Goal: Transaction & Acquisition: Book appointment/travel/reservation

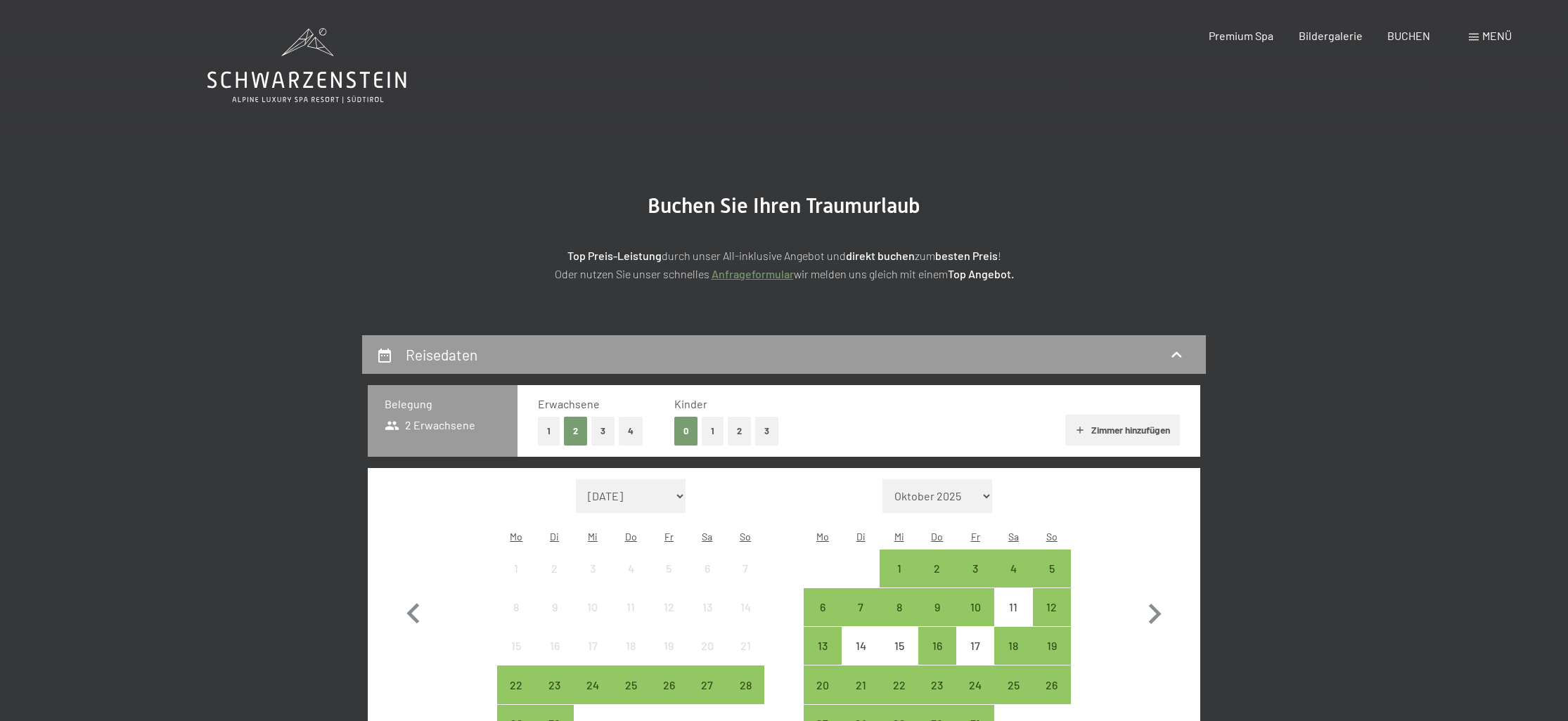
click at [736, 421] on button "2" at bounding box center [738, 431] width 23 height 29
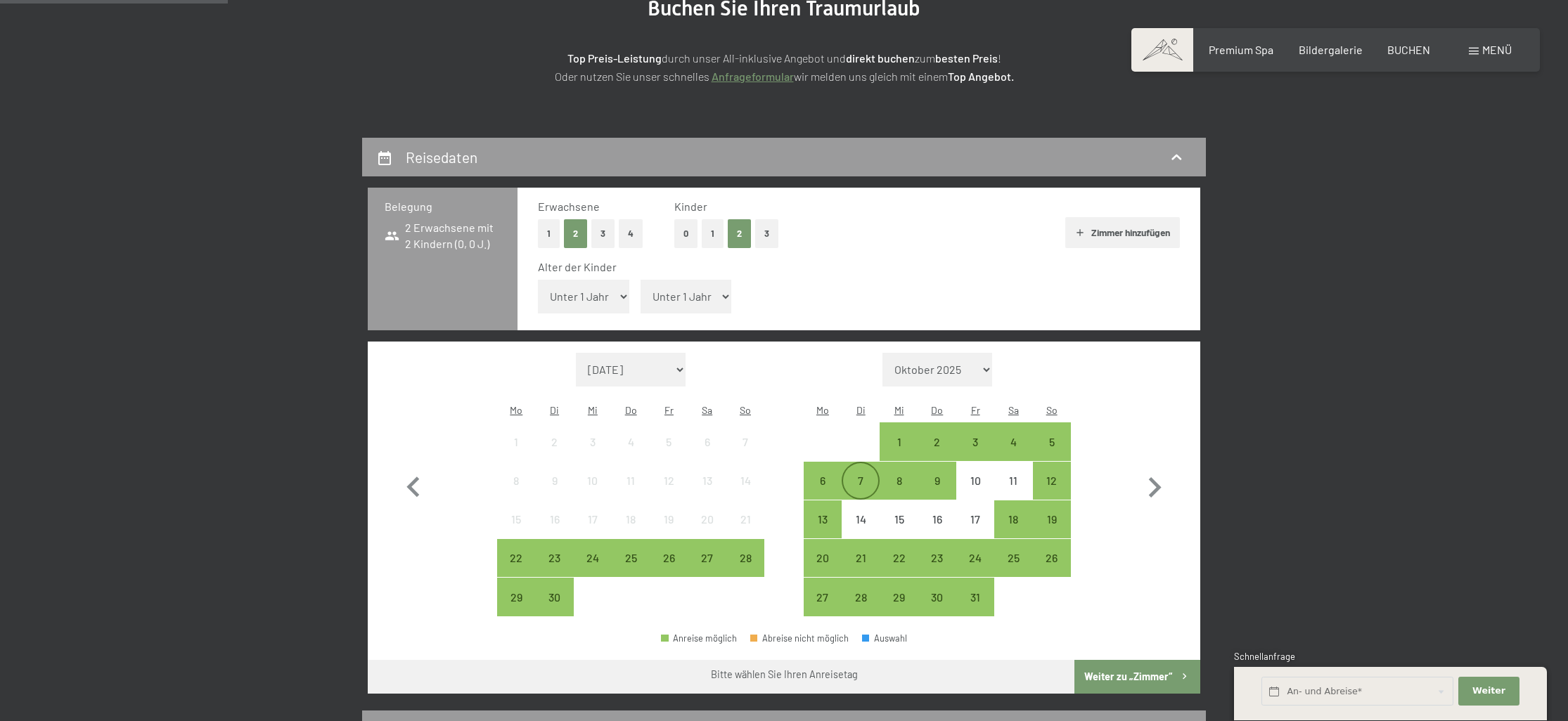
scroll to position [250, 0]
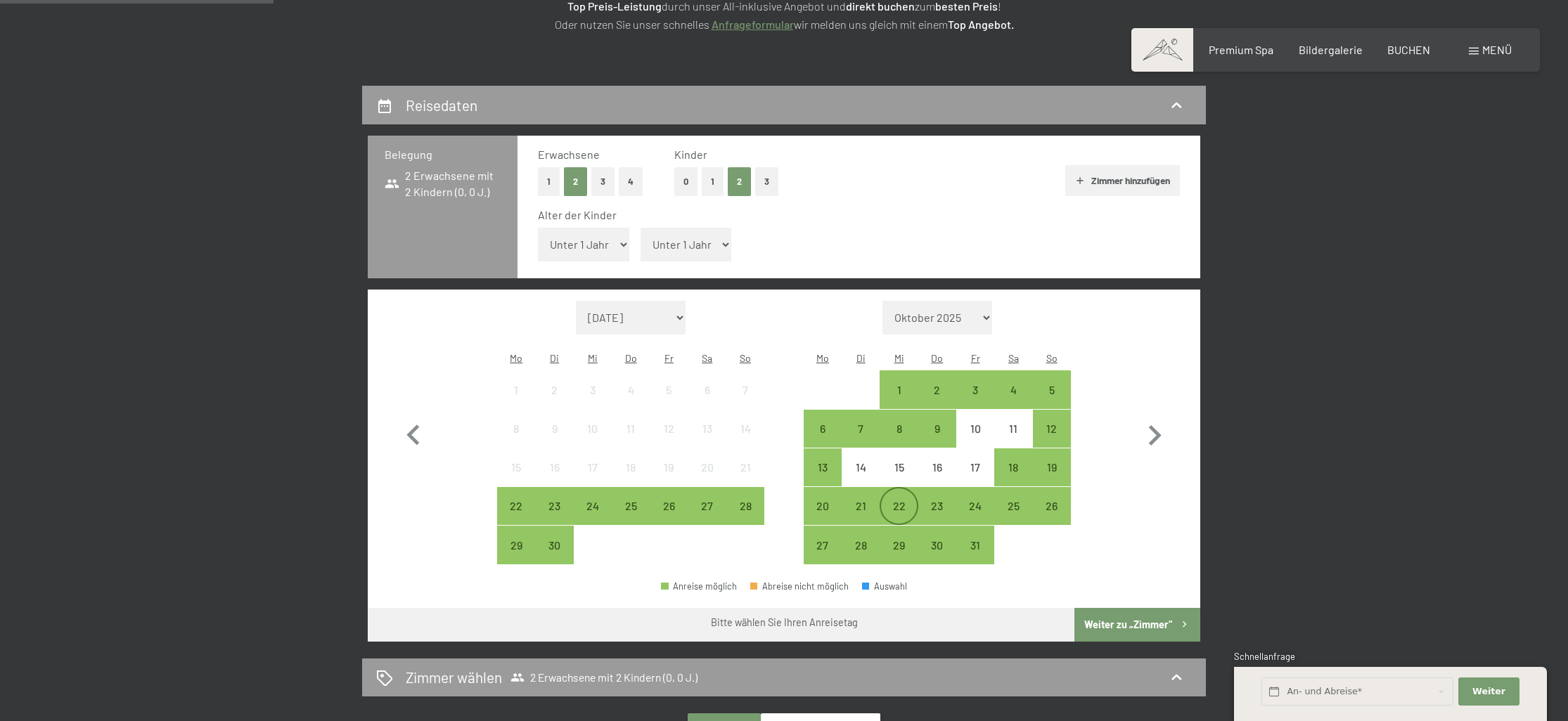
click at [897, 501] on div "22" at bounding box center [898, 518] width 35 height 35
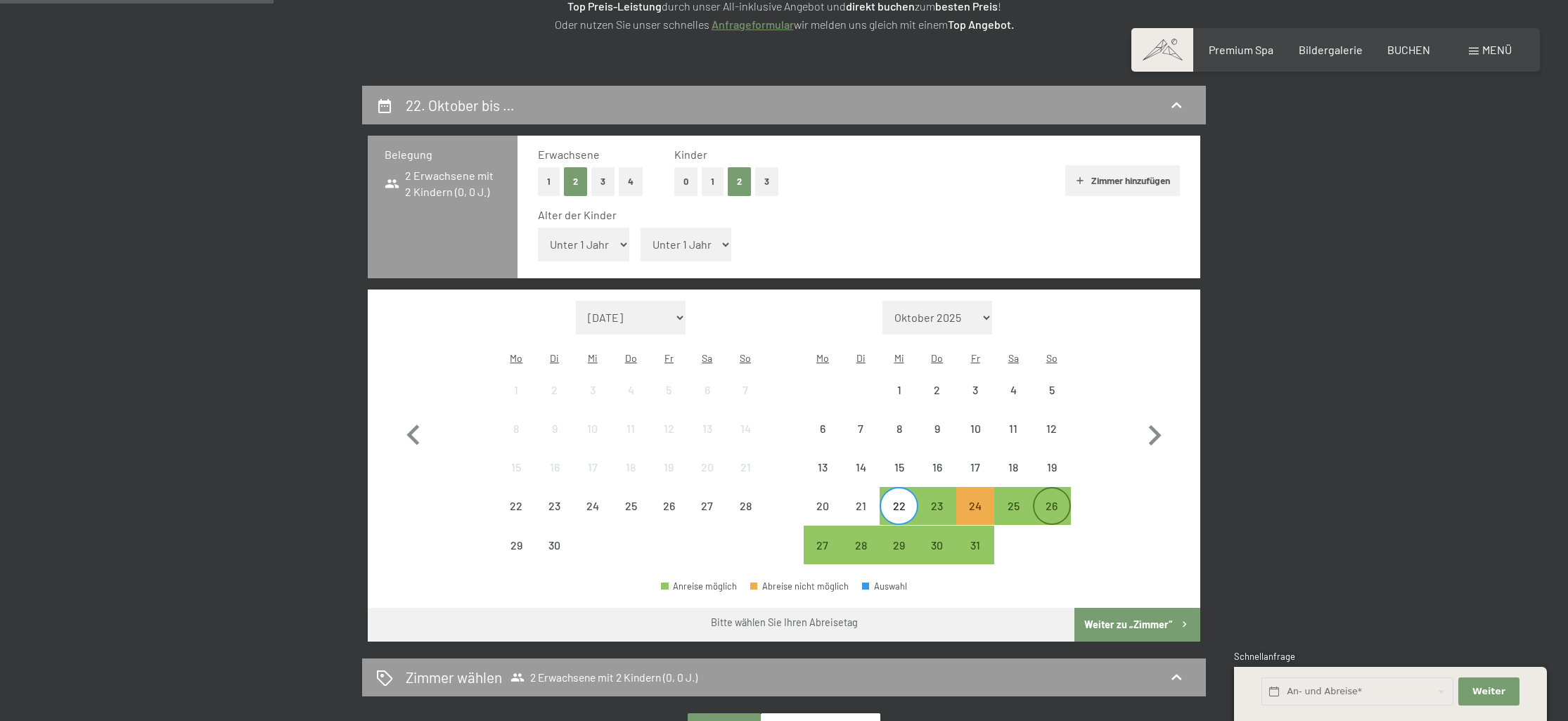
click at [1048, 501] on div "26" at bounding box center [1052, 518] width 35 height 35
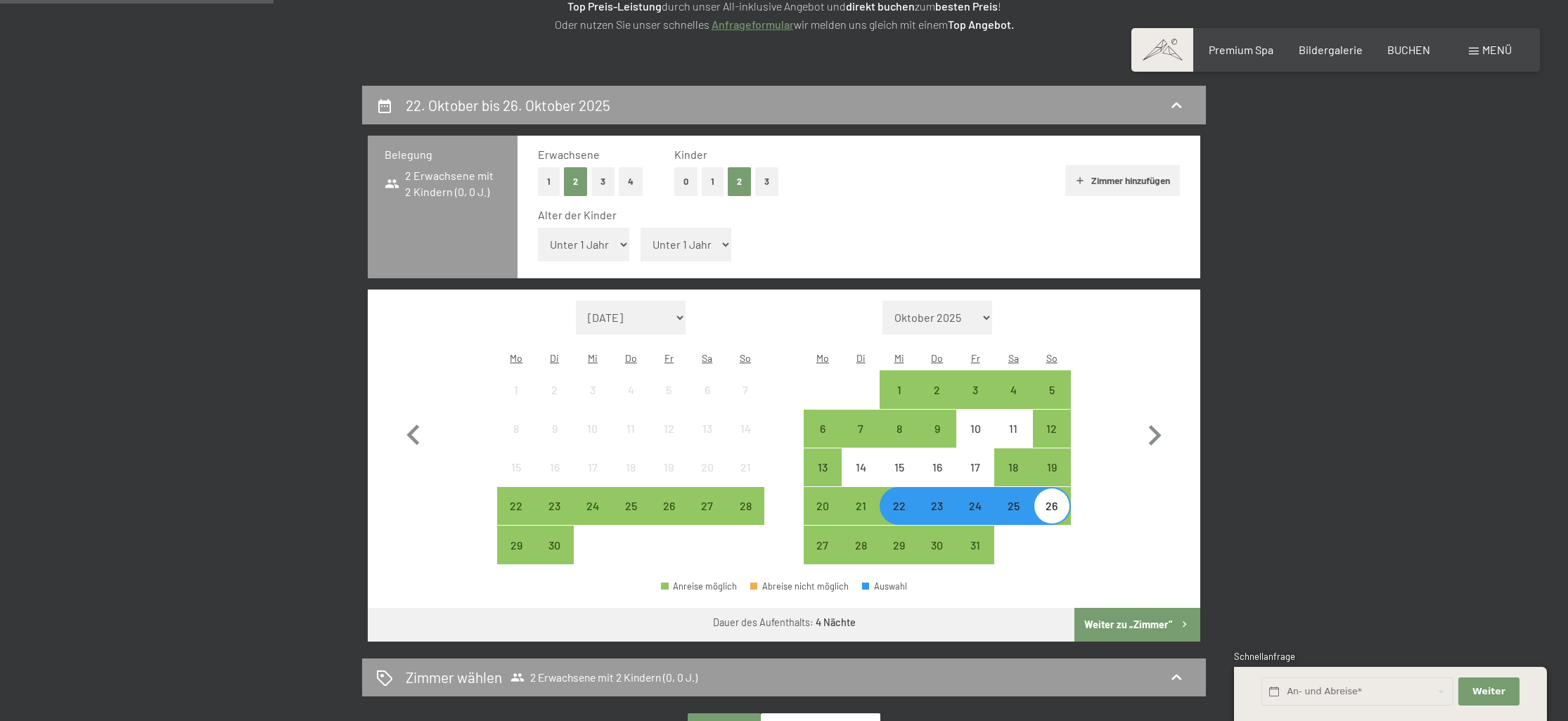
click at [1125, 609] on button "Weiter zu „Zimmer“" at bounding box center [1136, 625] width 125 height 33
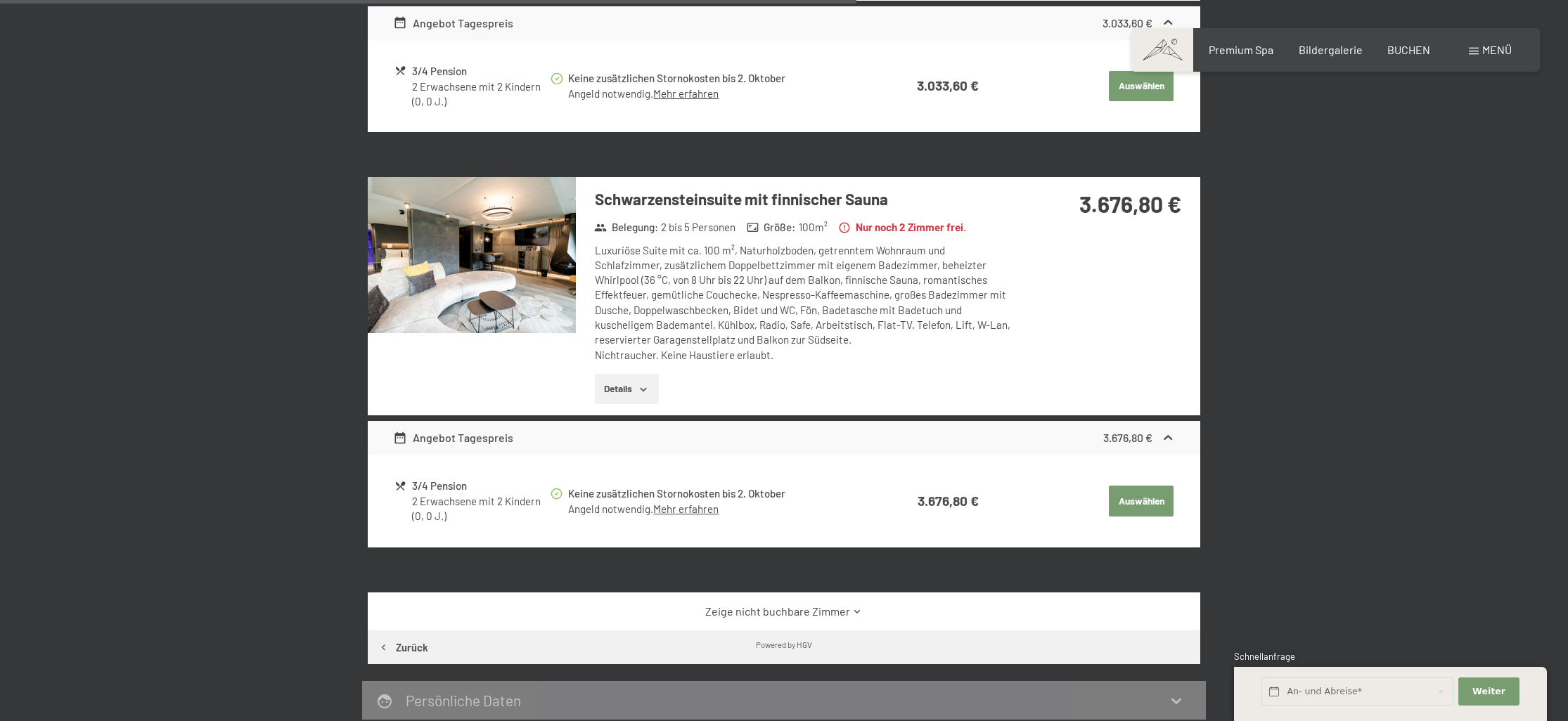
scroll to position [624, 0]
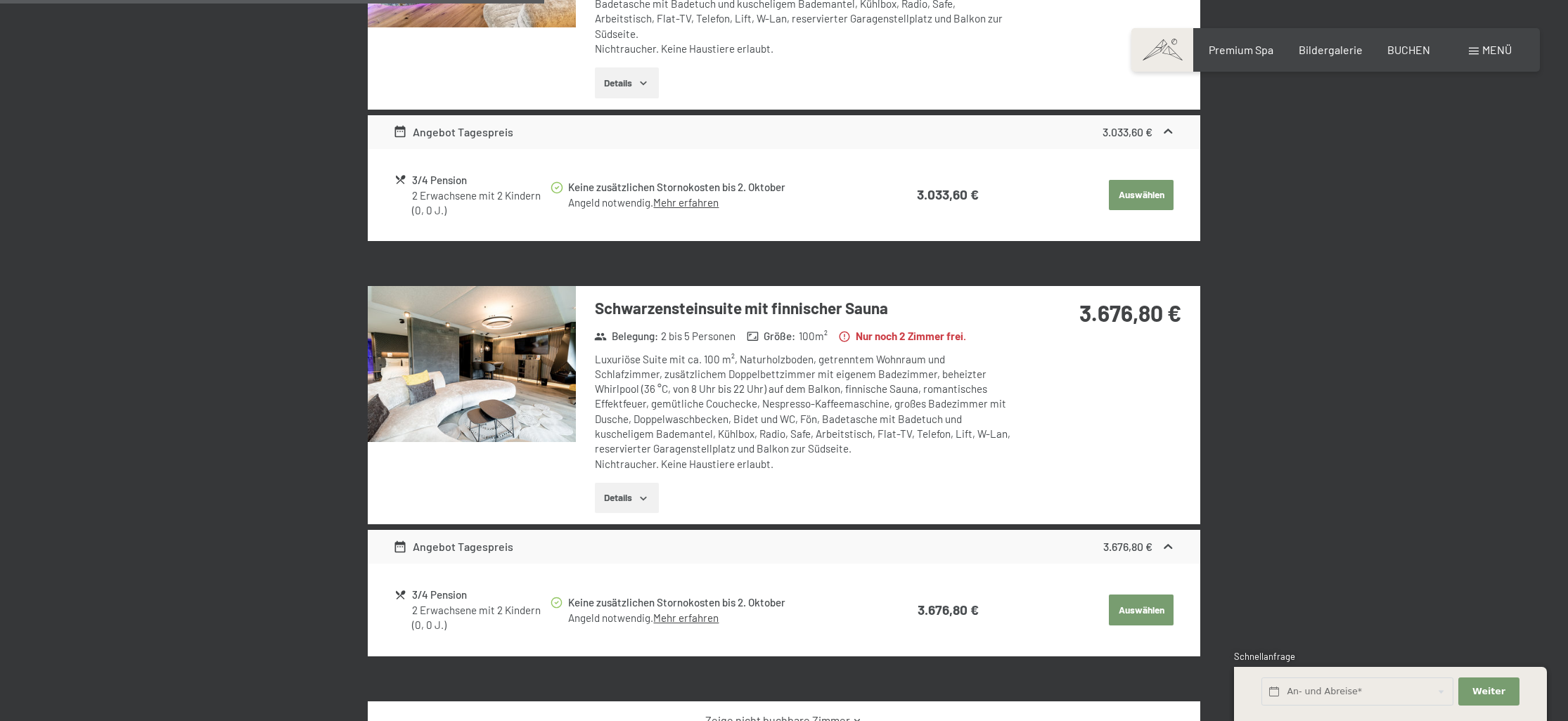
click at [518, 411] on img at bounding box center [472, 364] width 208 height 156
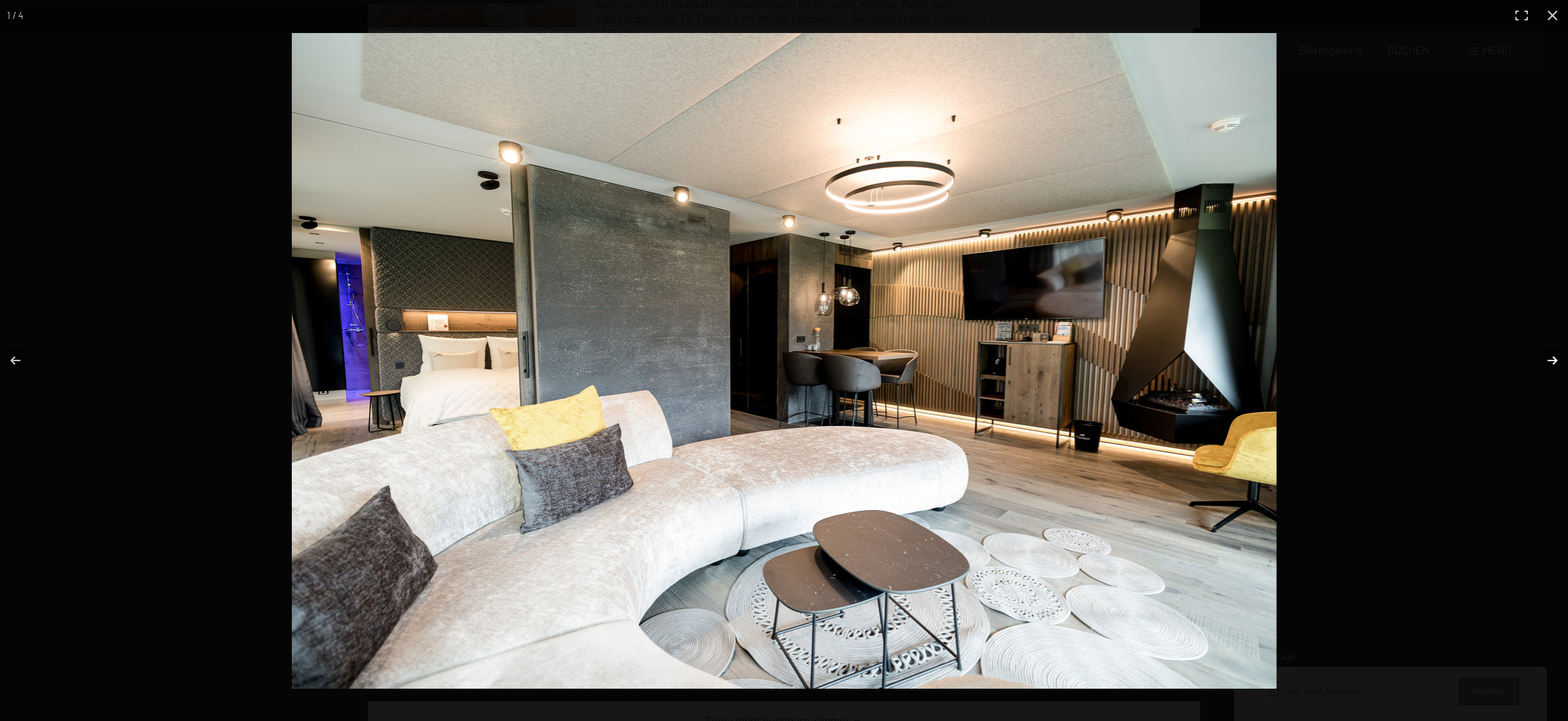
click at [1547, 361] on button "button" at bounding box center [1543, 360] width 49 height 71
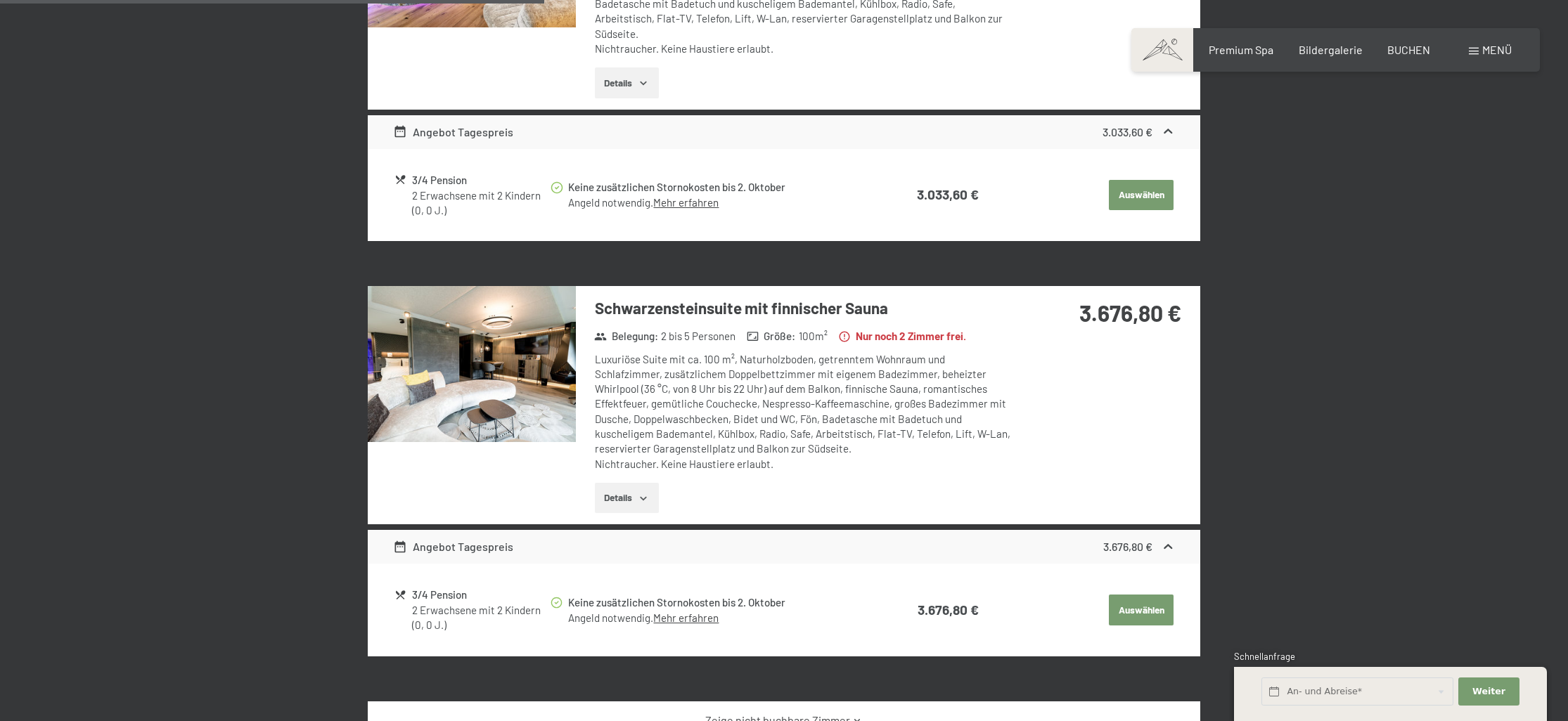
click at [0, 0] on button "button" at bounding box center [0, 0] width 0 height 0
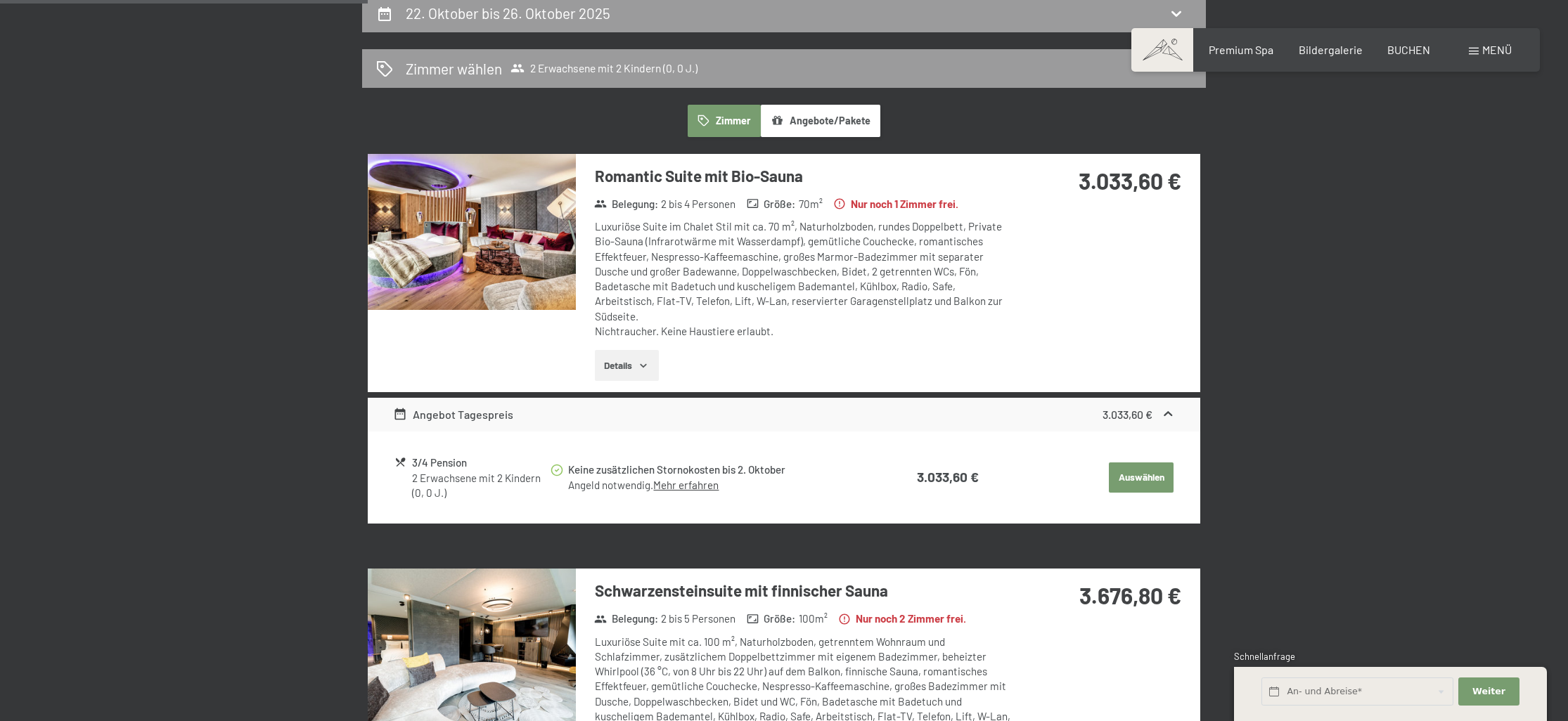
scroll to position [279, 0]
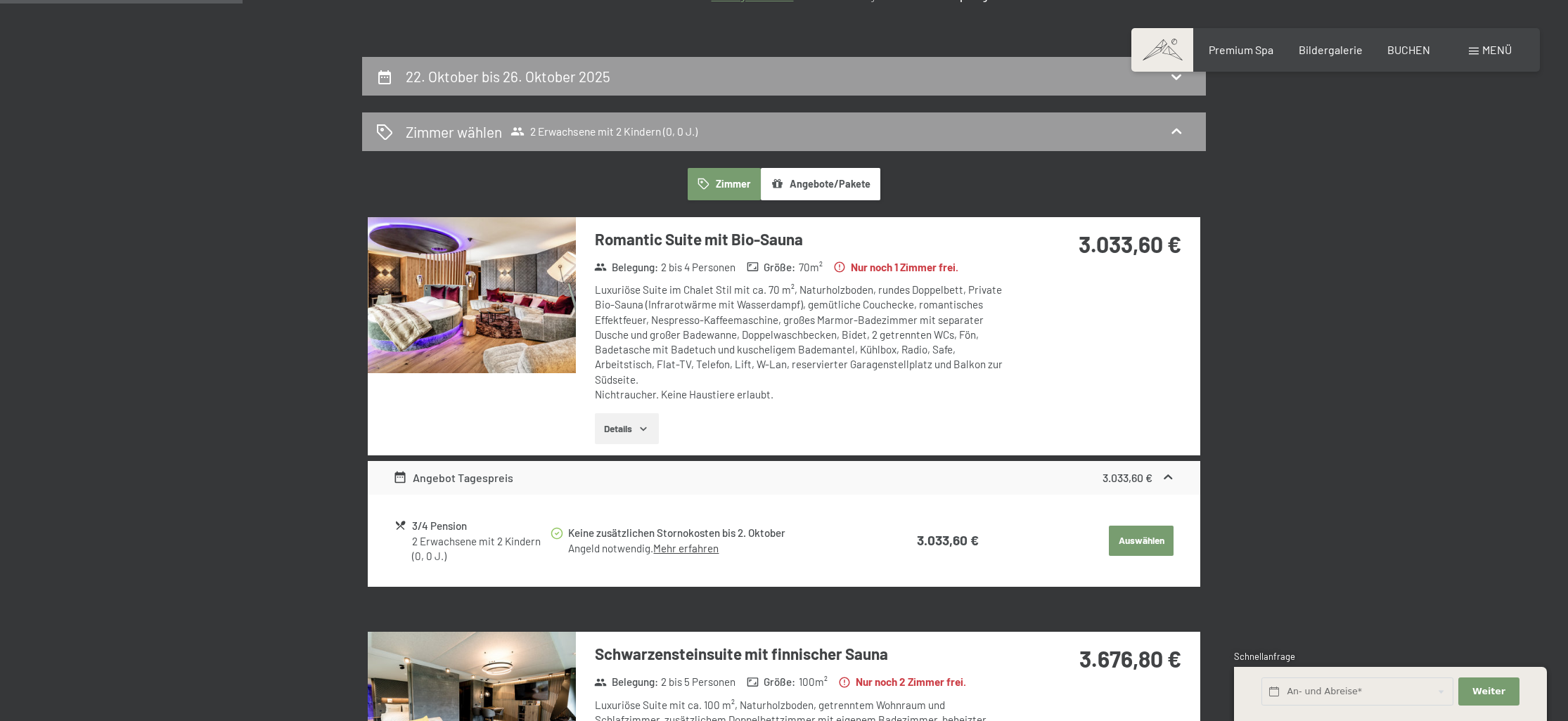
click at [545, 341] on img at bounding box center [472, 295] width 208 height 156
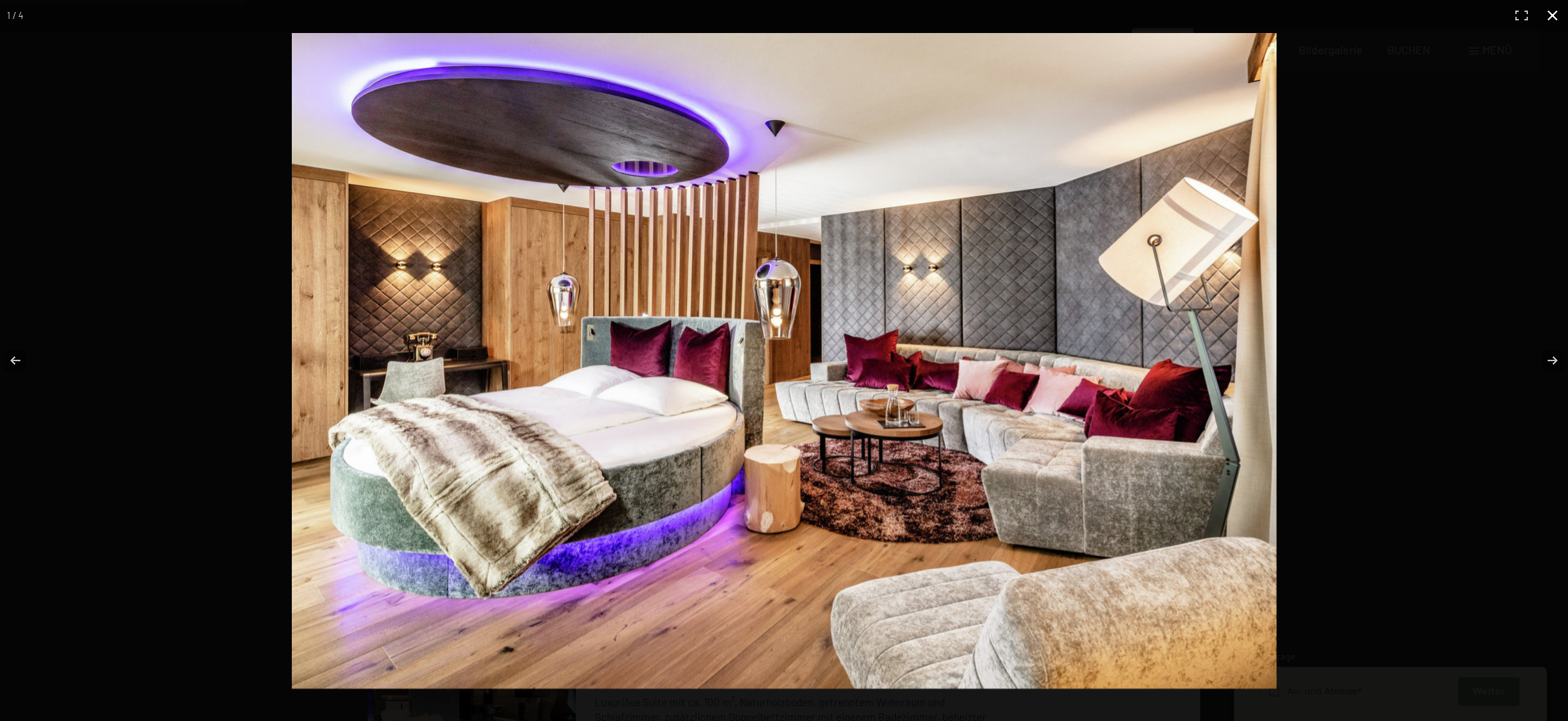
scroll to position [282, 0]
click at [1546, 359] on button "button" at bounding box center [1543, 360] width 49 height 71
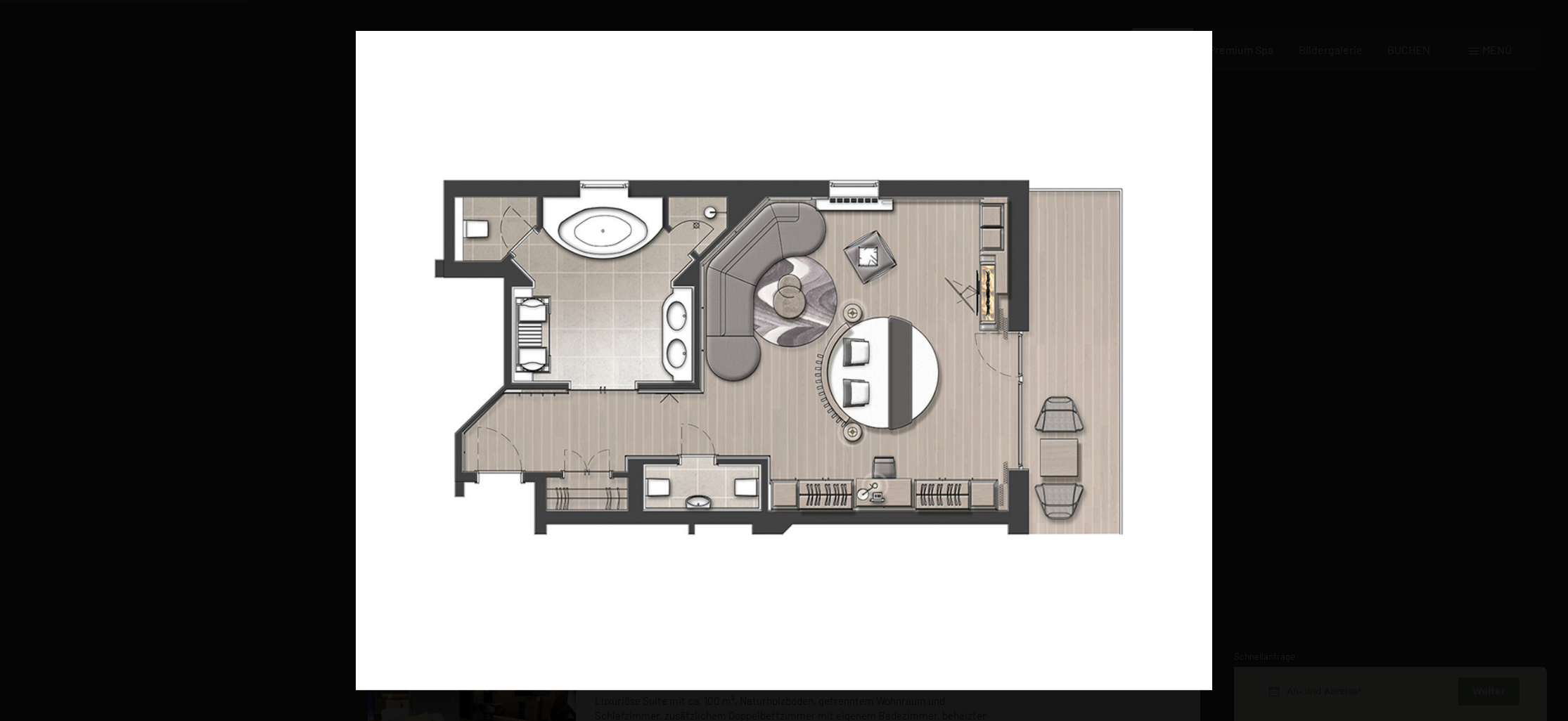
click at [1546, 359] on button "button" at bounding box center [1543, 360] width 49 height 71
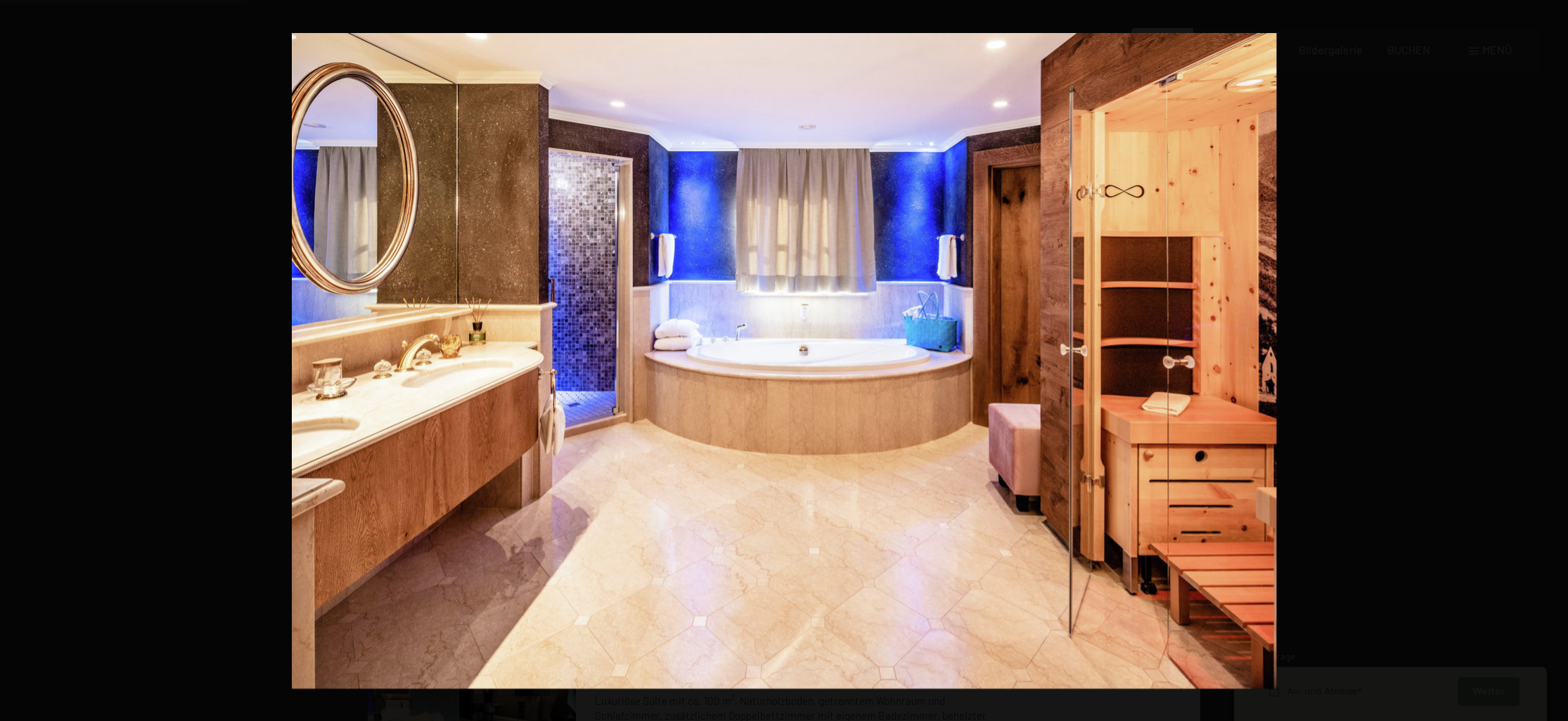
click at [1546, 359] on button "button" at bounding box center [1543, 360] width 49 height 71
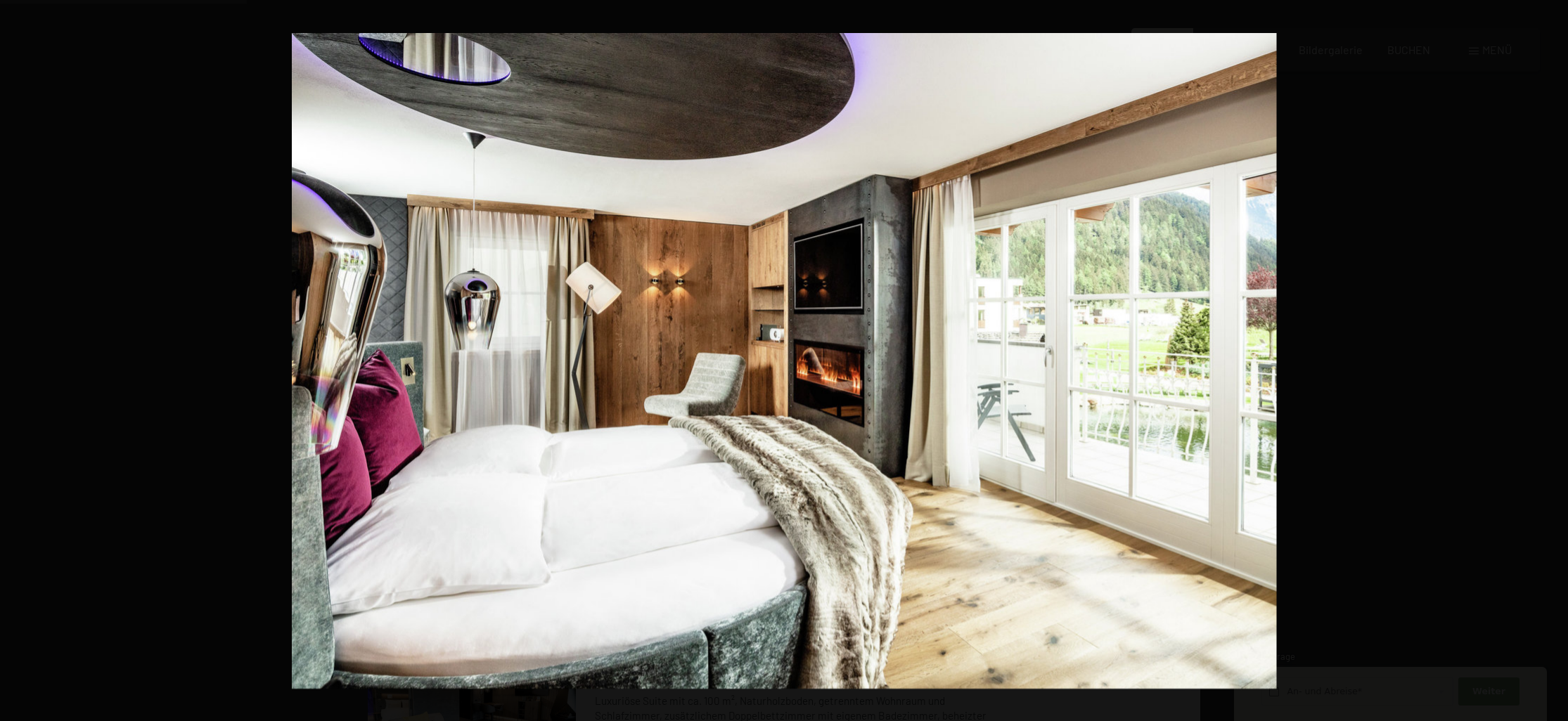
click at [1546, 359] on button "button" at bounding box center [1543, 360] width 49 height 71
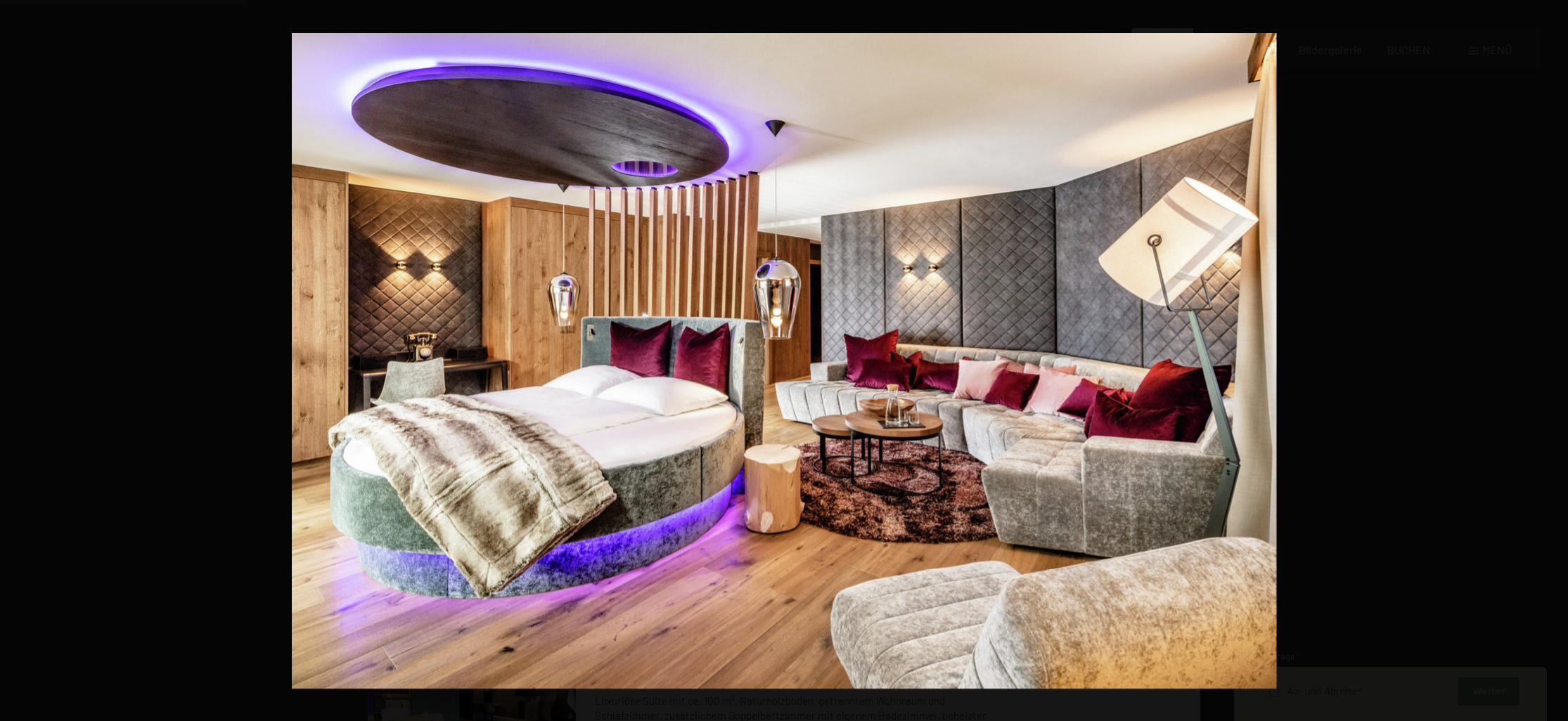
click at [1546, 359] on button "button" at bounding box center [1543, 360] width 49 height 71
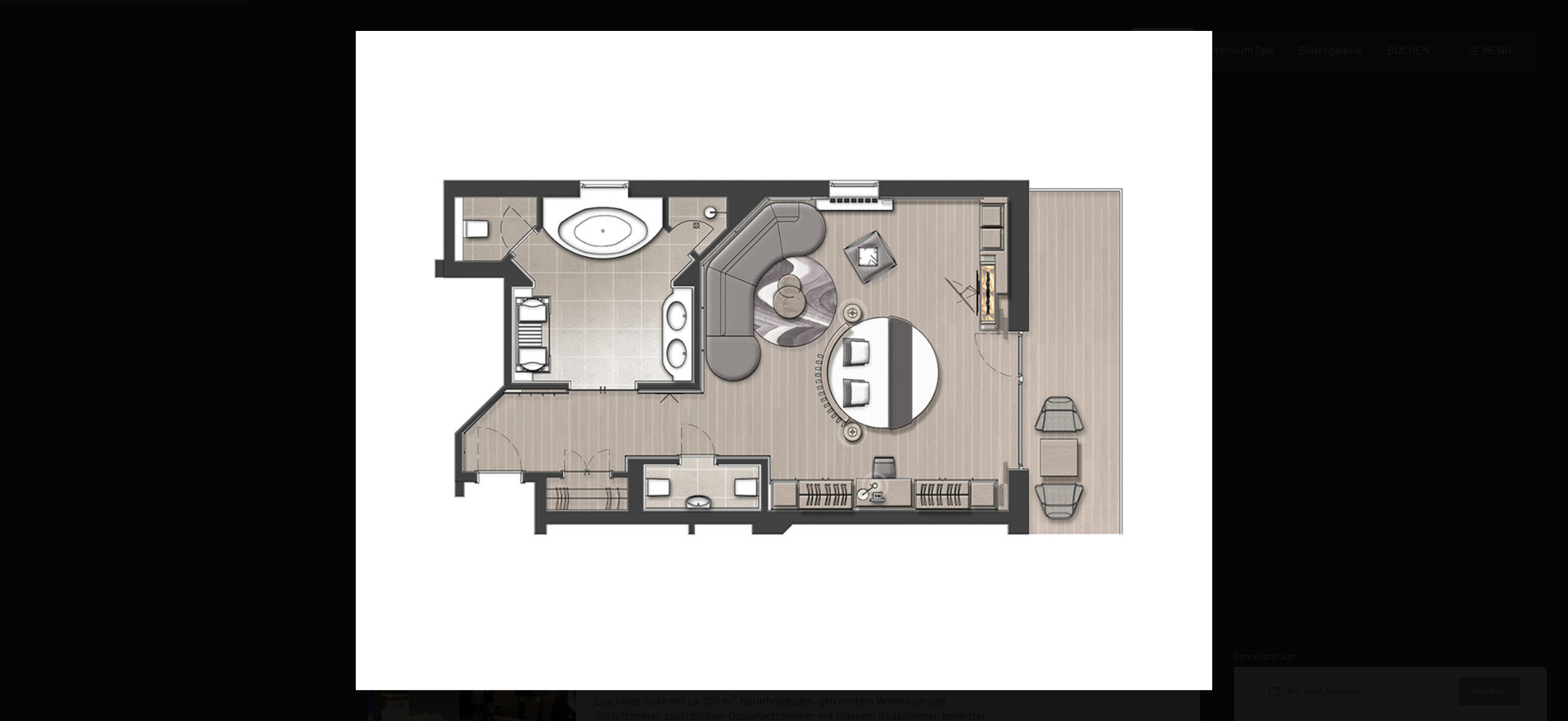
click at [1546, 359] on button "button" at bounding box center [1543, 360] width 49 height 71
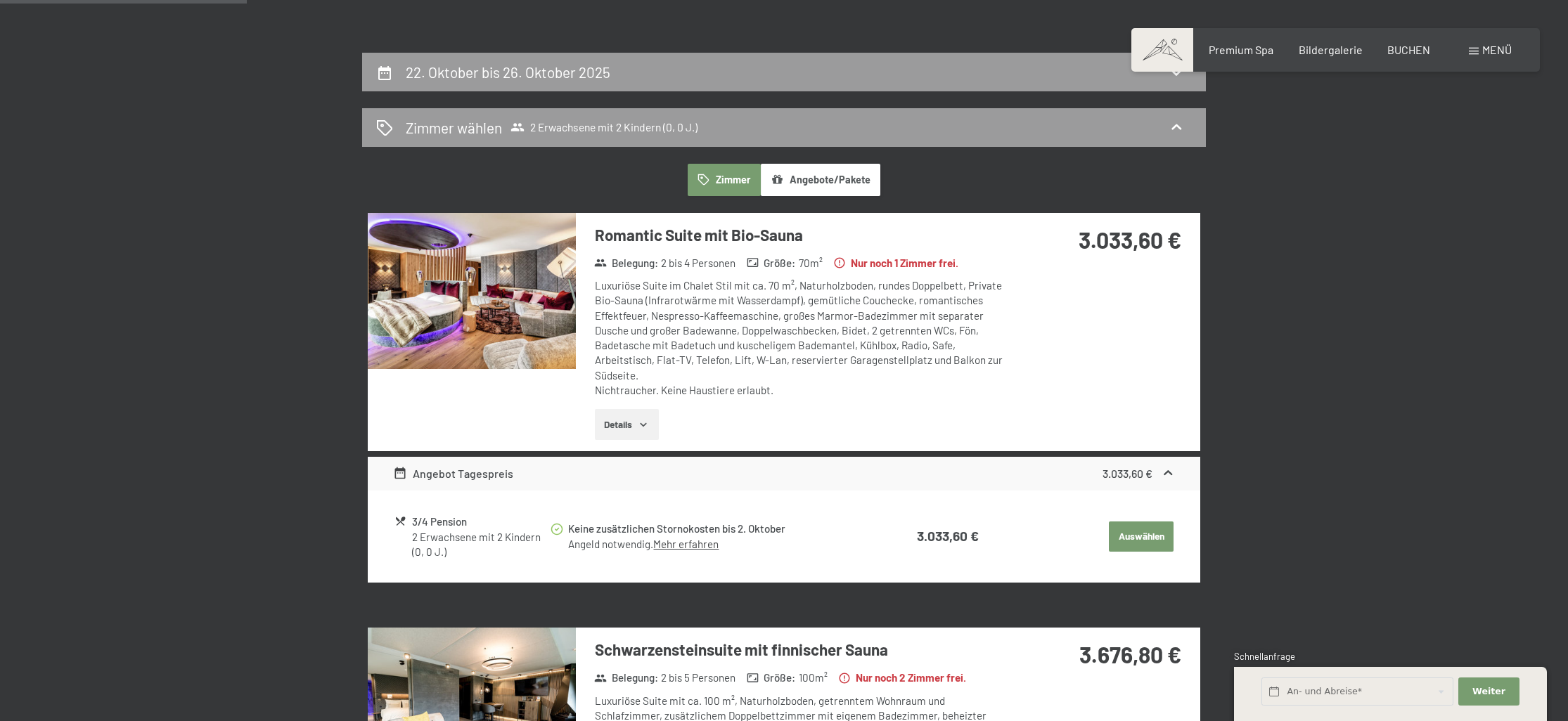
click at [0, 0] on button "button" at bounding box center [0, 0] width 0 height 0
click at [477, 74] on h2 "22. Oktober bis 26. Oktober 2025" at bounding box center [508, 72] width 204 height 18
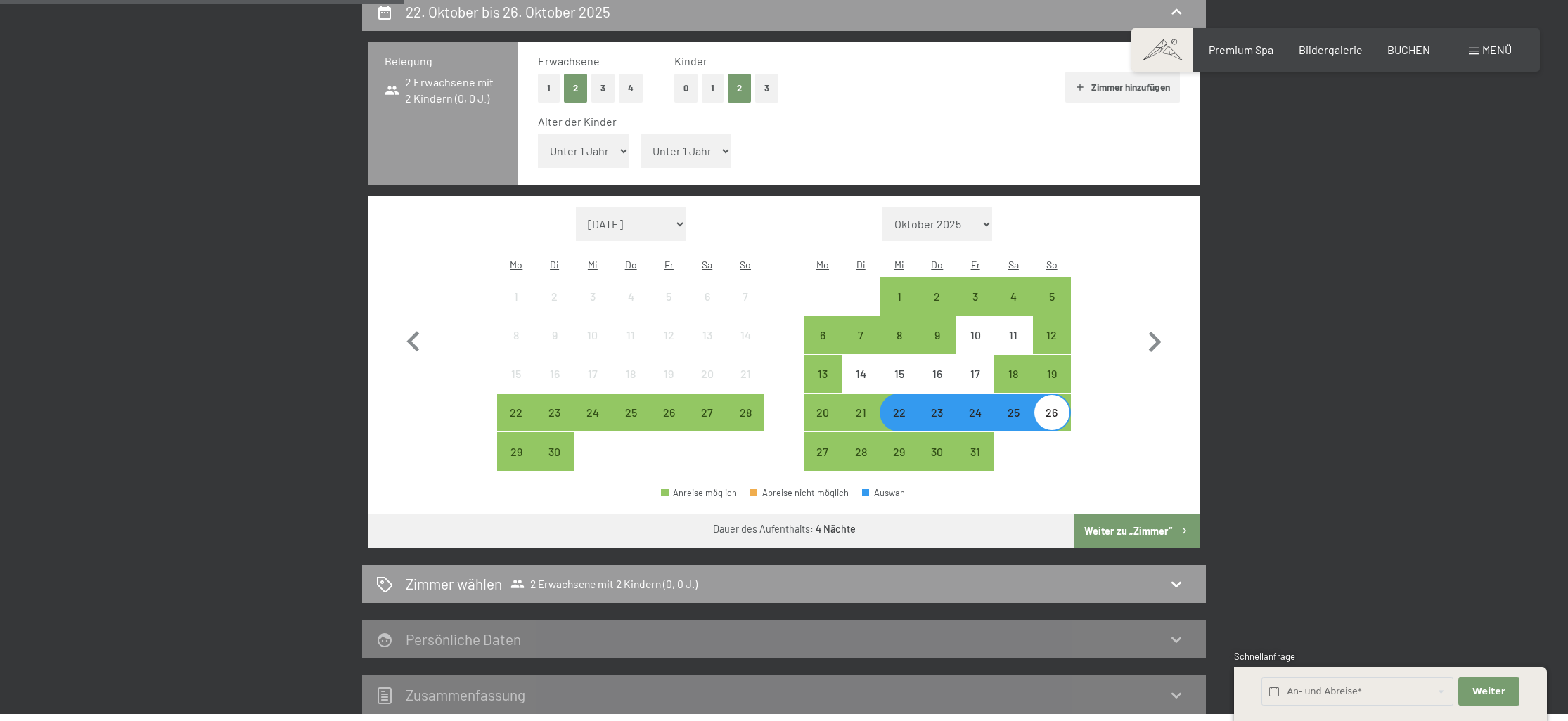
scroll to position [336, 0]
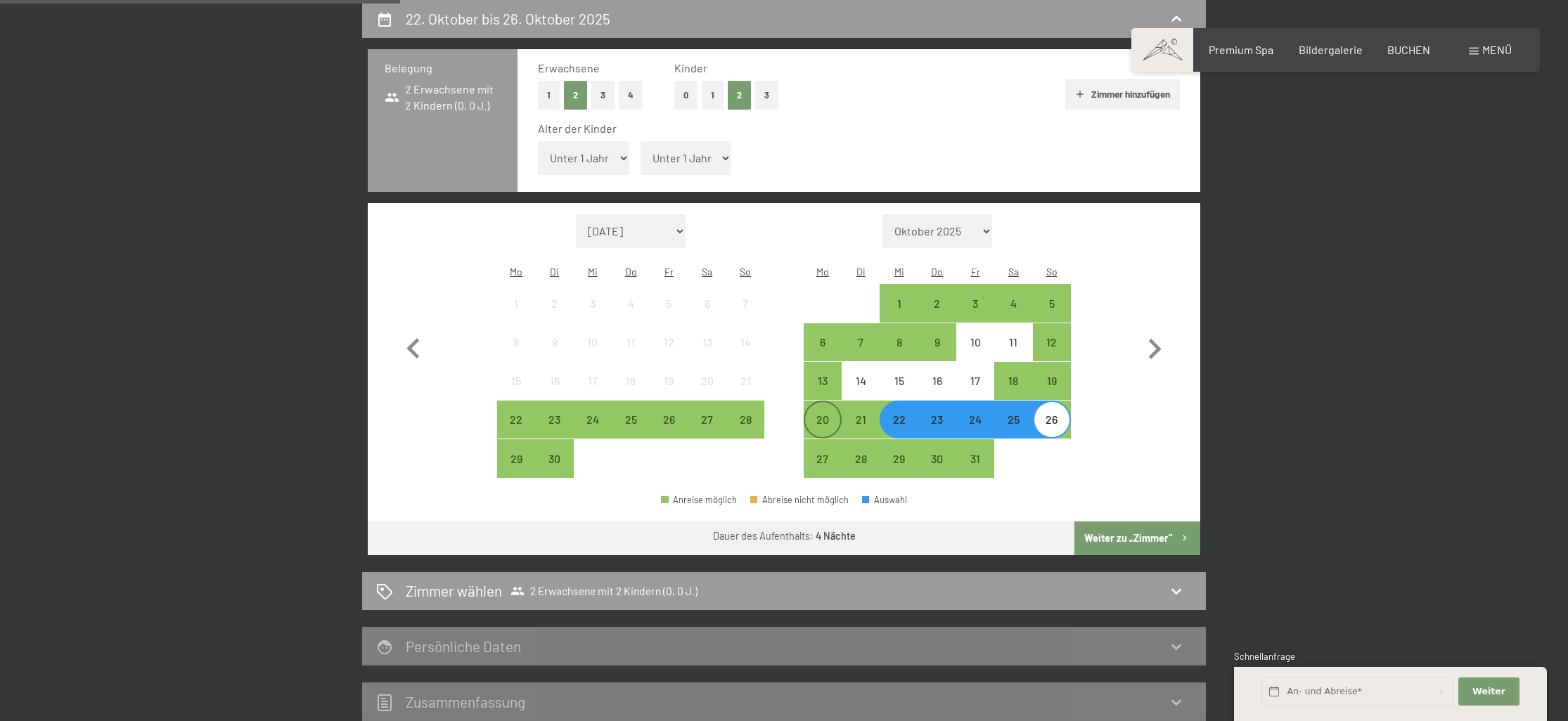
click at [828, 414] on div "20" at bounding box center [822, 432] width 35 height 35
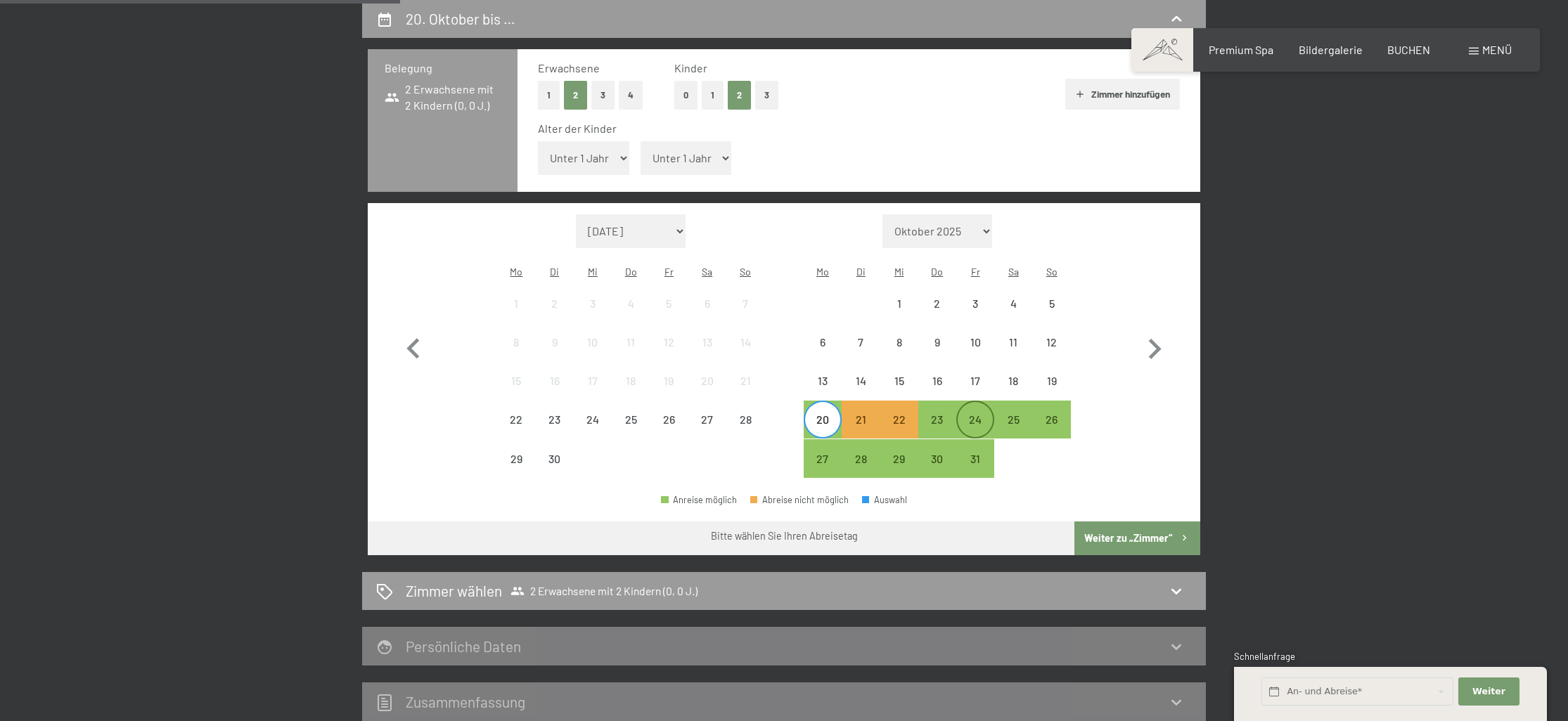
click at [971, 414] on div "24" at bounding box center [975, 432] width 35 height 35
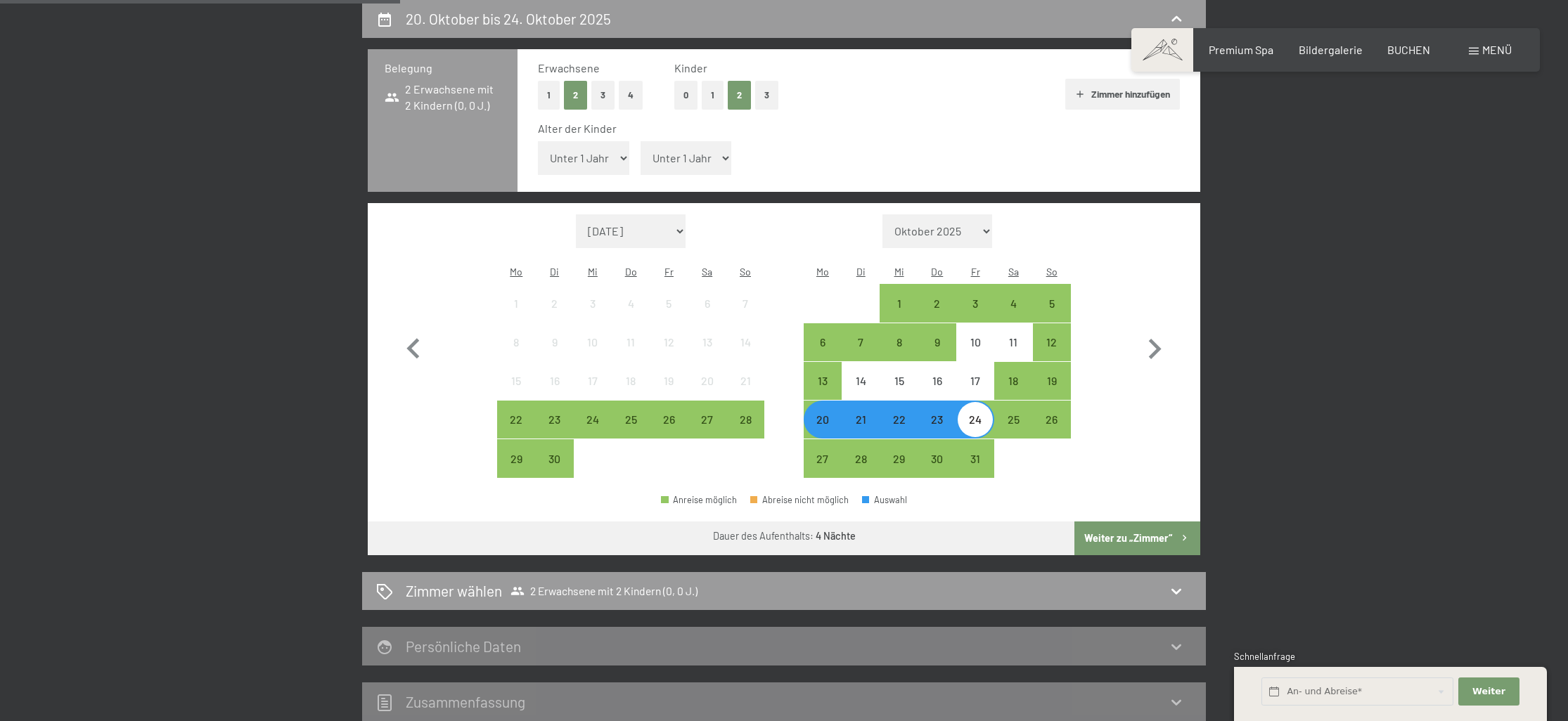
click at [1117, 521] on button "Weiter zu „Zimmer“" at bounding box center [1136, 538] width 125 height 33
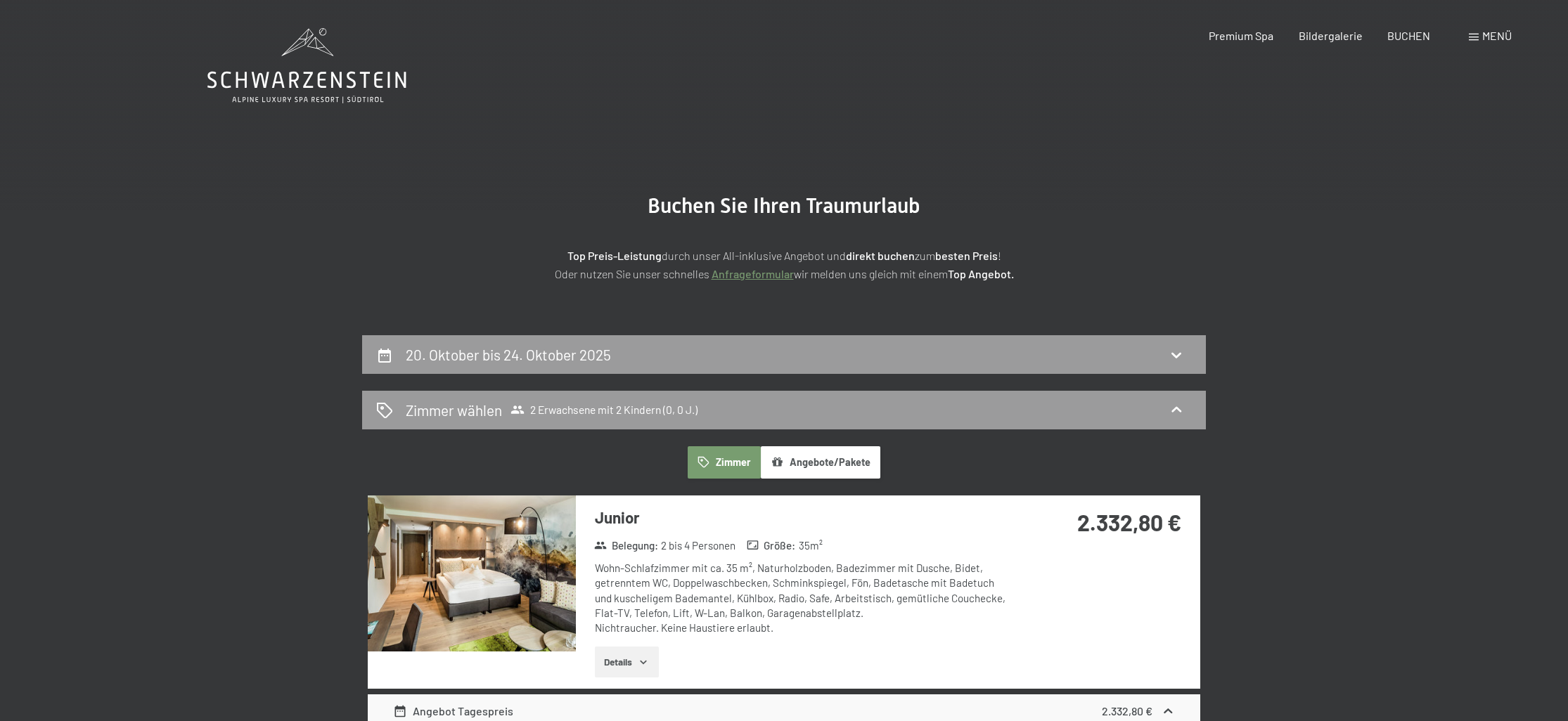
scroll to position [0, 0]
